Goal: Task Accomplishment & Management: Manage account settings

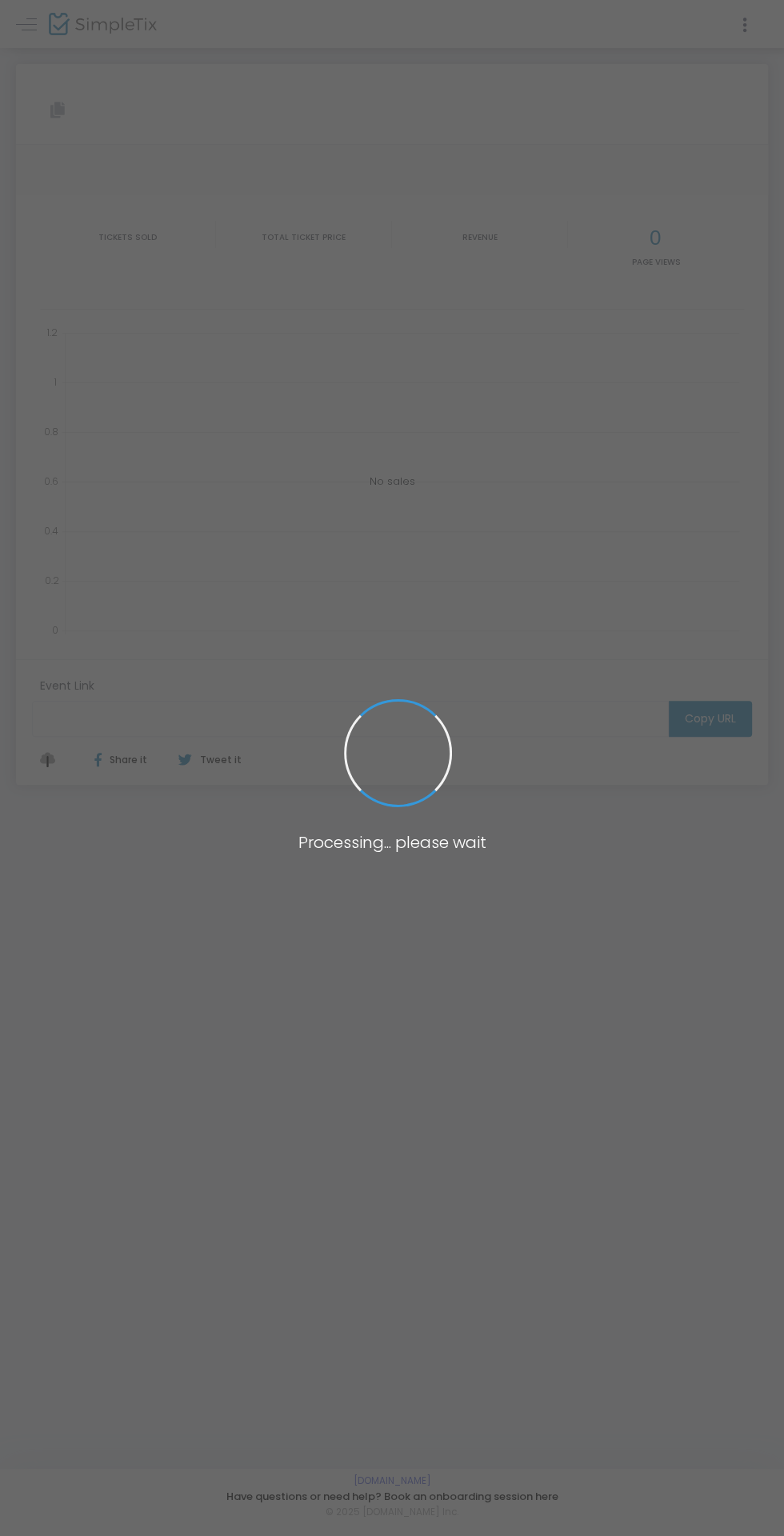
type input "[URL][DOMAIN_NAME][DATE]"
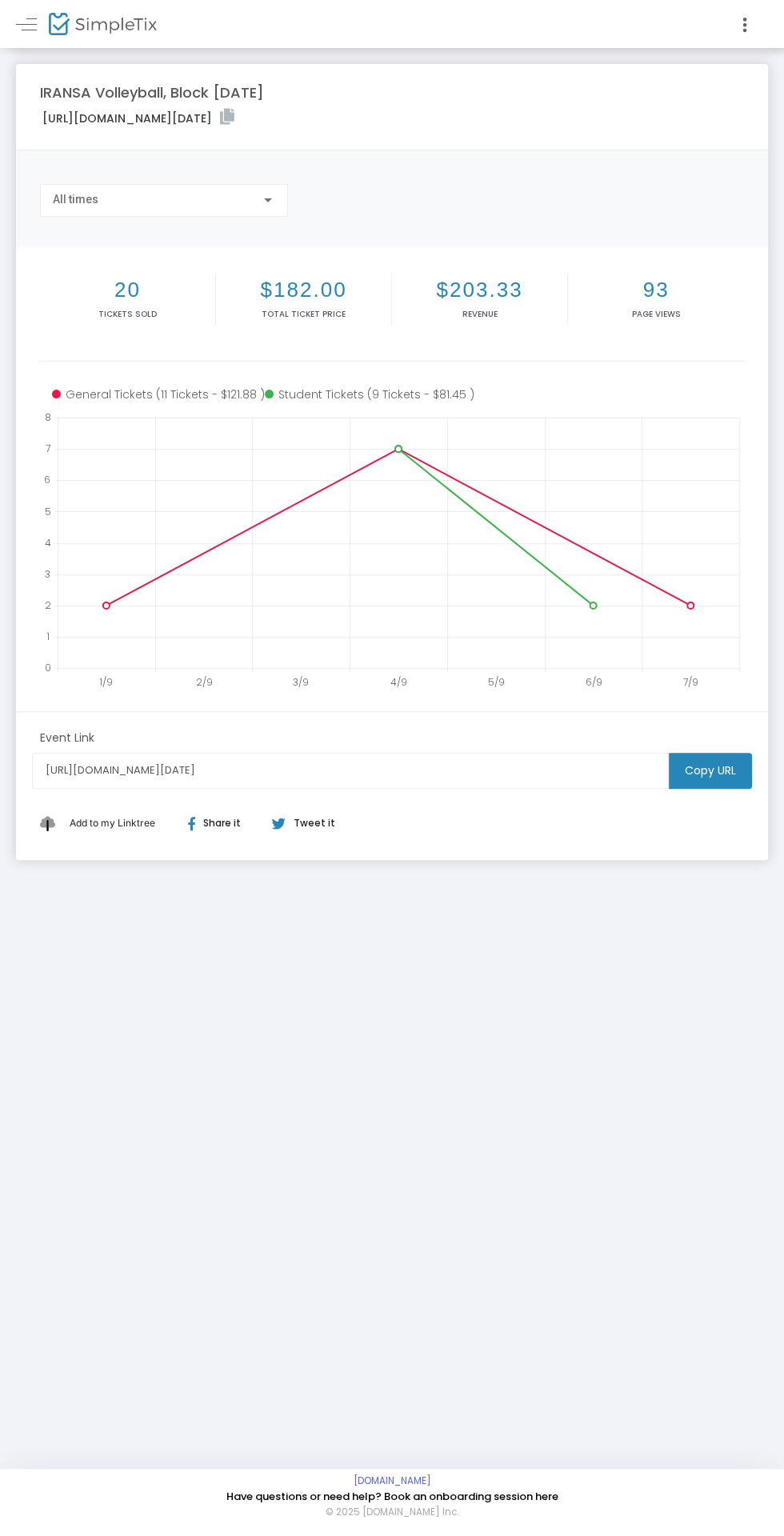
click at [210, 200] on div "All times" at bounding box center [156, 200] width 208 height 13
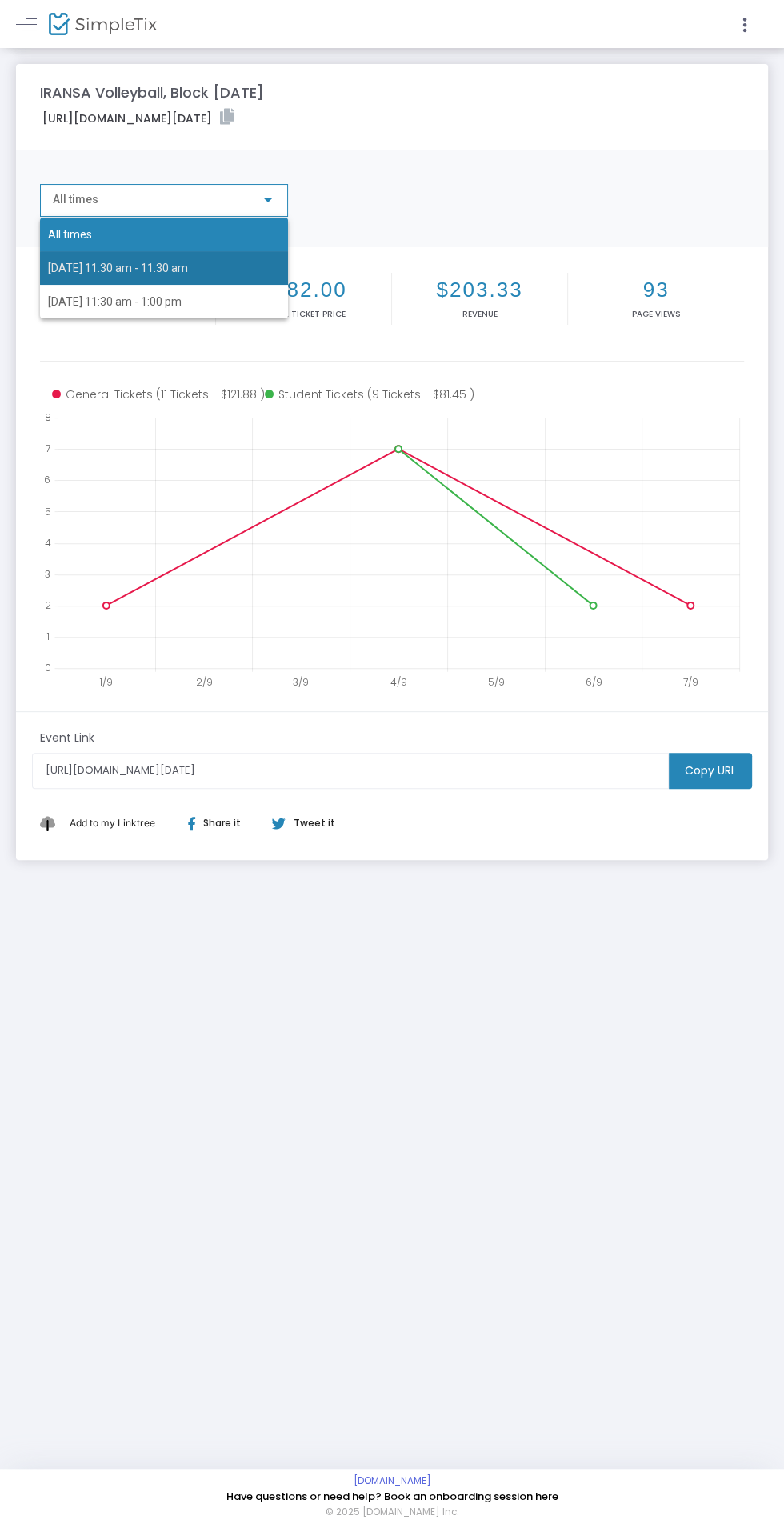
click at [188, 267] on span "[DATE] 11:30 am - 11:30 am" at bounding box center [118, 267] width 140 height 13
